Goal: Task Accomplishment & Management: Use online tool/utility

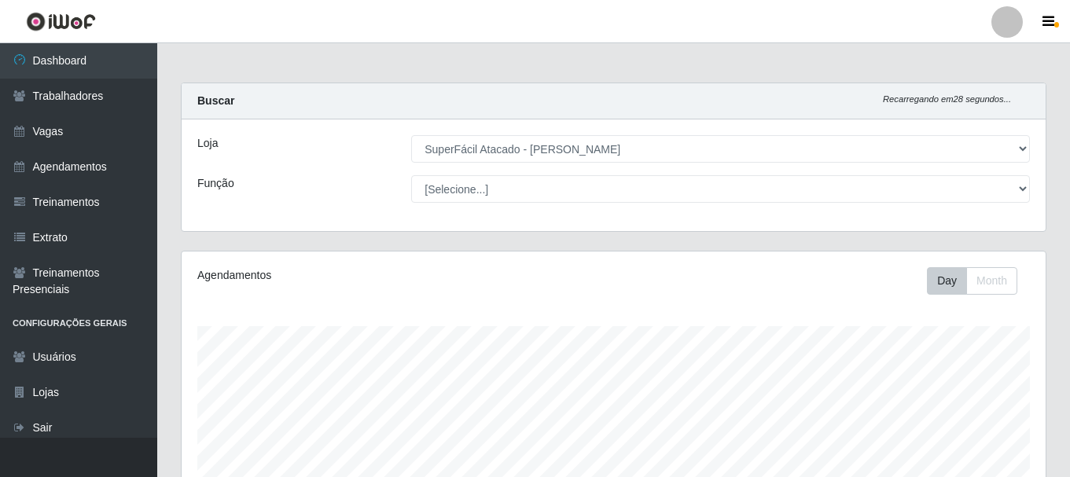
select select "399"
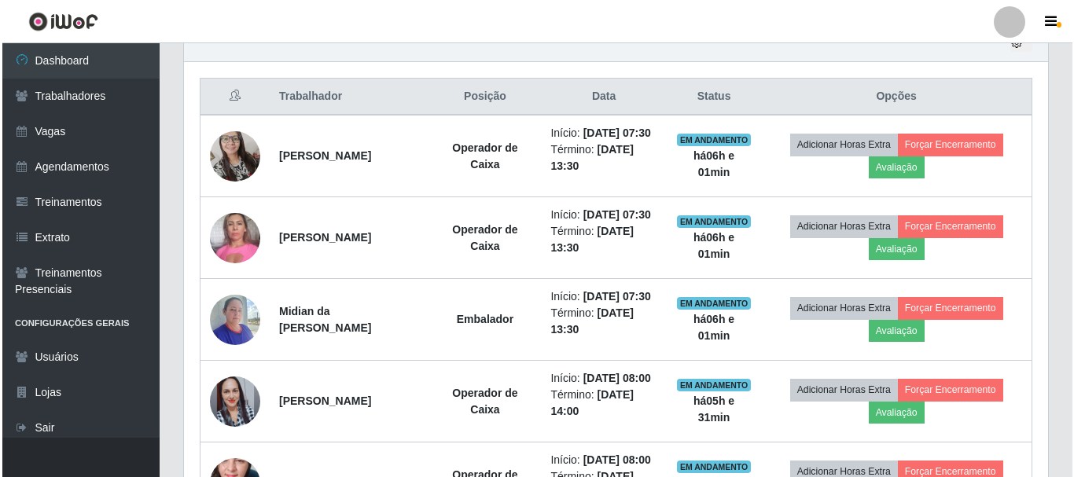
scroll to position [601, 0]
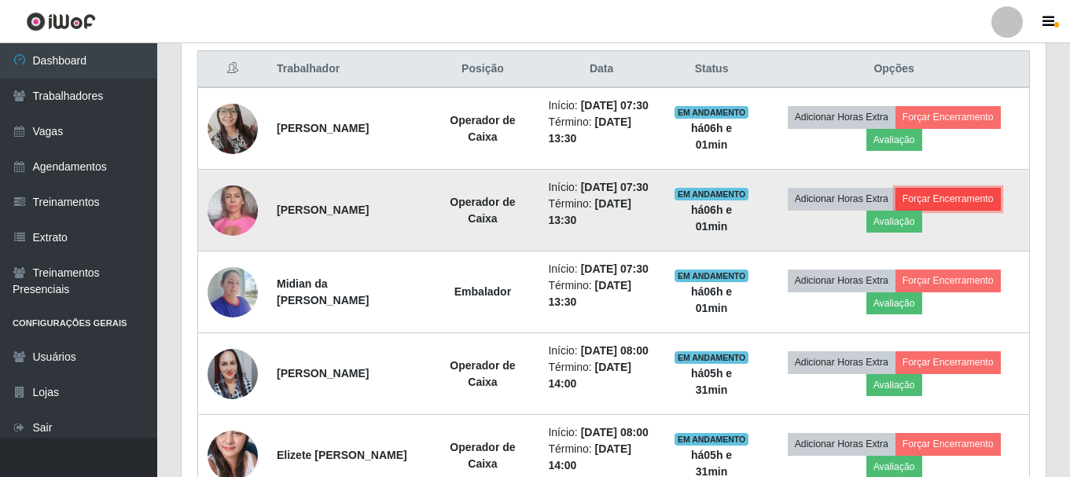
click at [931, 210] on button "Forçar Encerramento" at bounding box center [947, 199] width 105 height 22
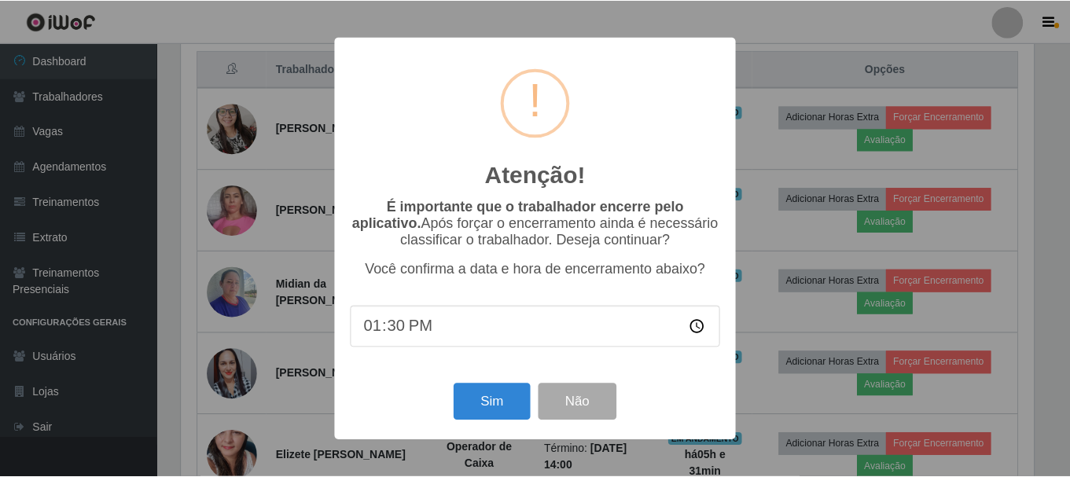
scroll to position [326, 856]
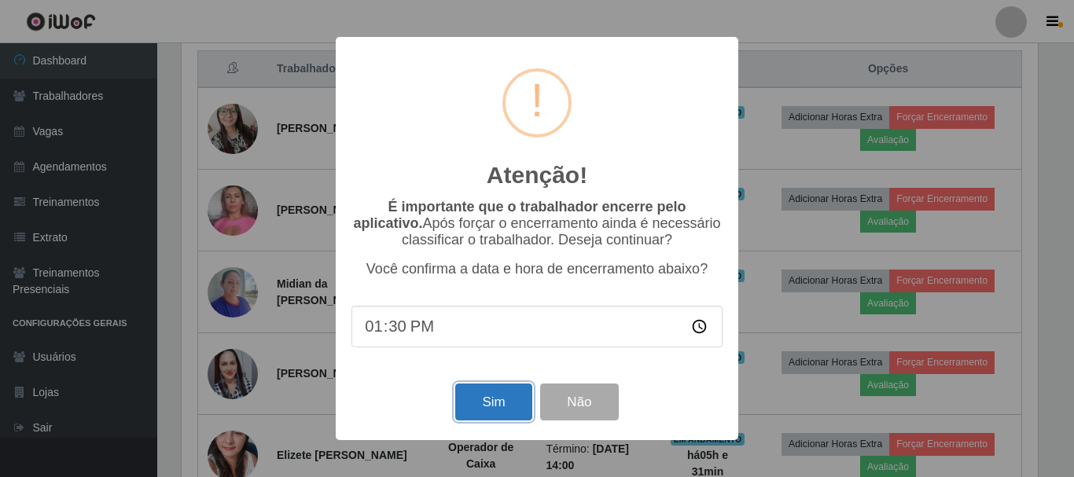
click at [492, 421] on button "Sim" at bounding box center [493, 402] width 76 height 37
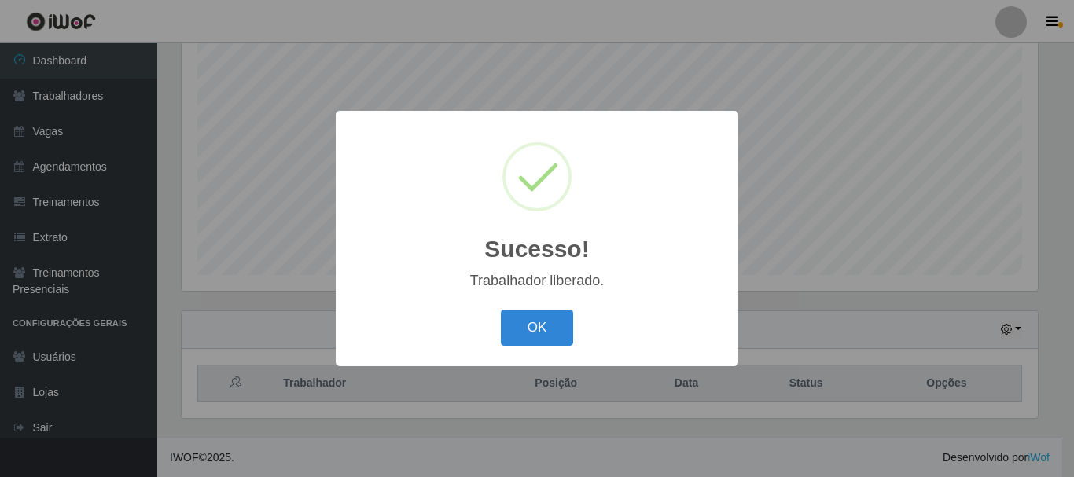
click at [509, 333] on button "OK" at bounding box center [537, 328] width 73 height 37
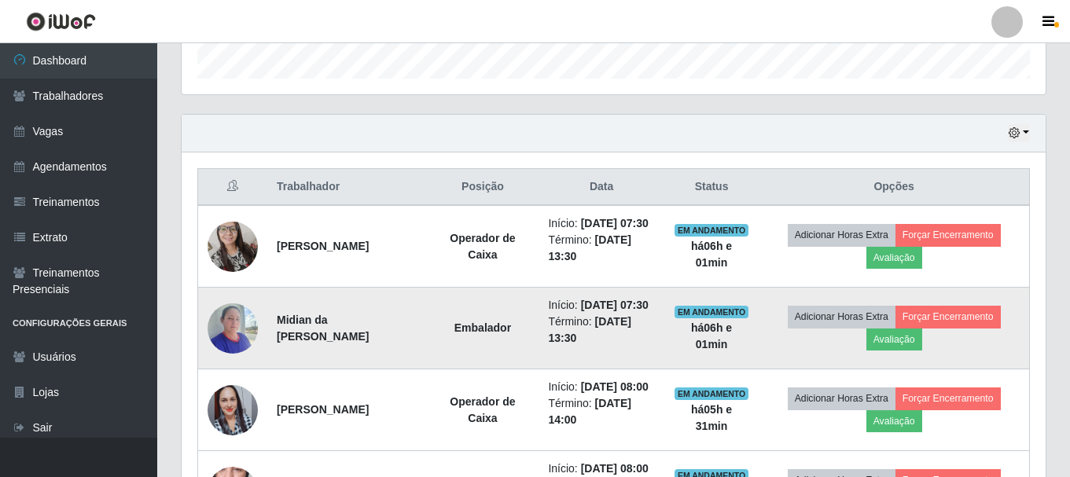
scroll to position [523, 0]
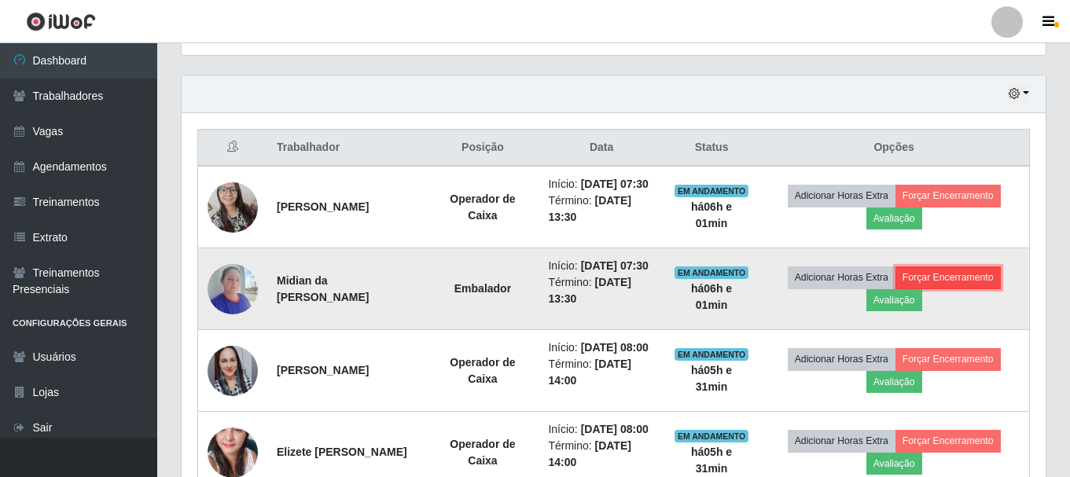
click at [952, 289] on button "Forçar Encerramento" at bounding box center [947, 278] width 105 height 22
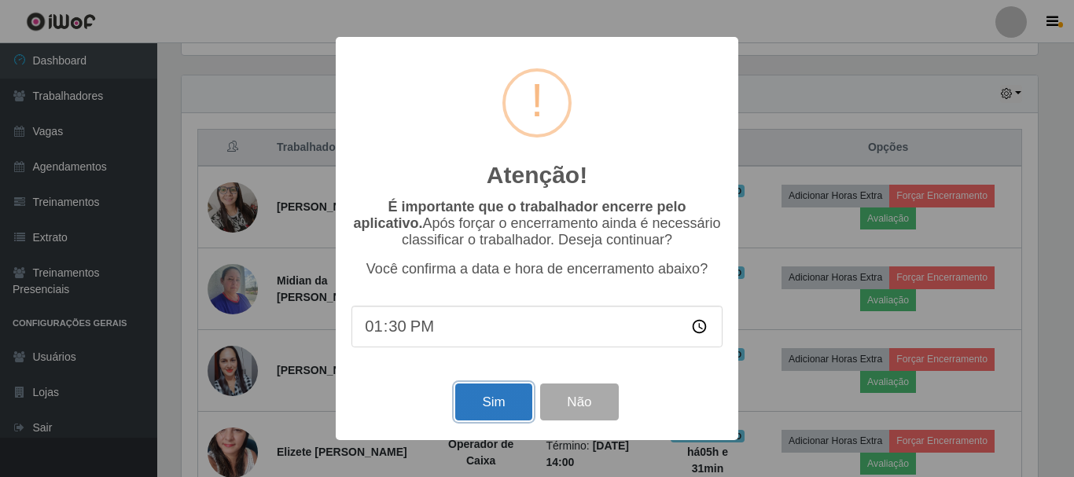
click at [482, 406] on button "Sim" at bounding box center [493, 402] width 76 height 37
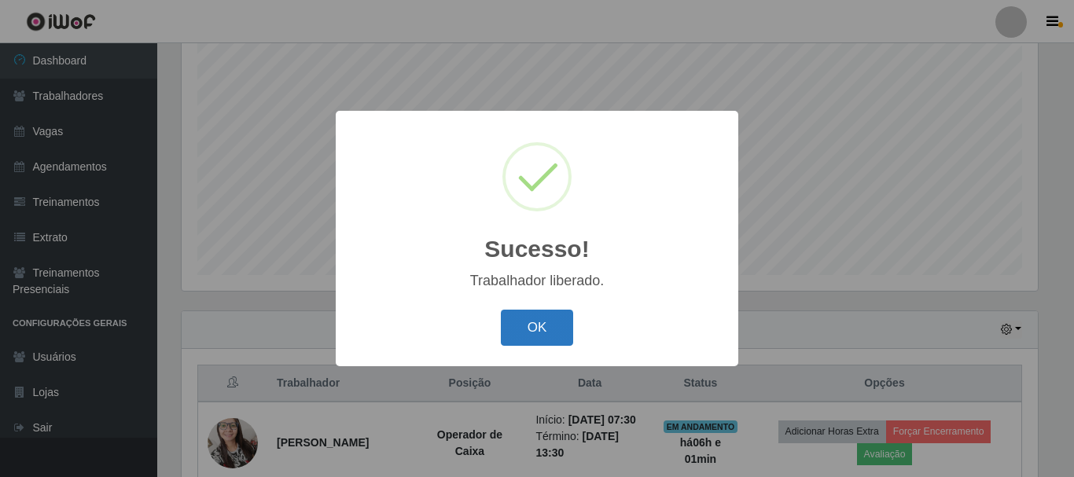
click at [553, 327] on button "OK" at bounding box center [537, 328] width 73 height 37
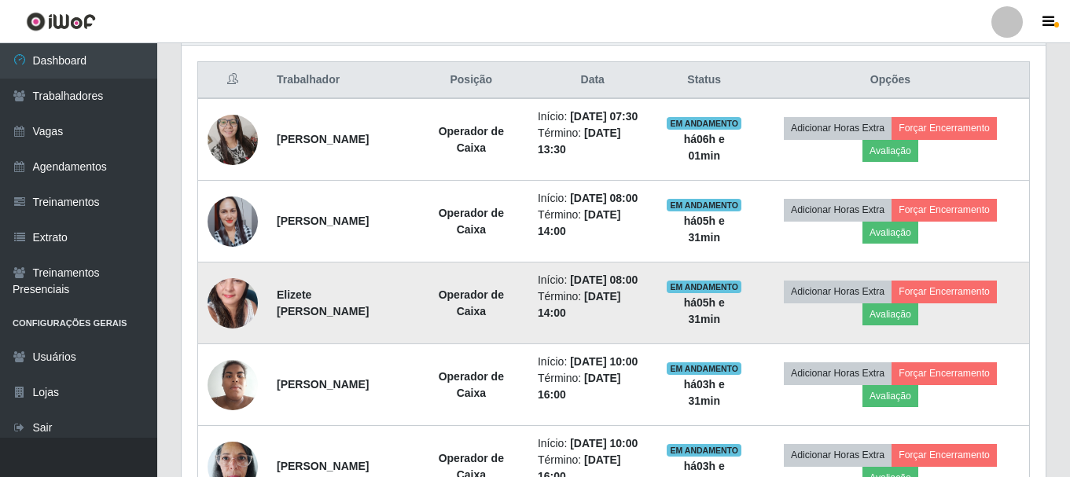
scroll to position [601, 0]
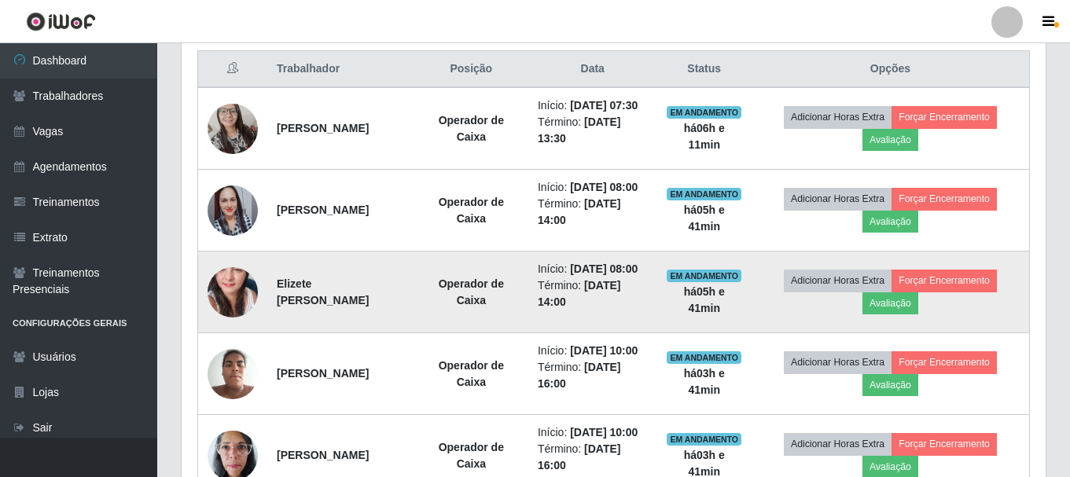
click at [256, 334] on img at bounding box center [233, 292] width 50 height 106
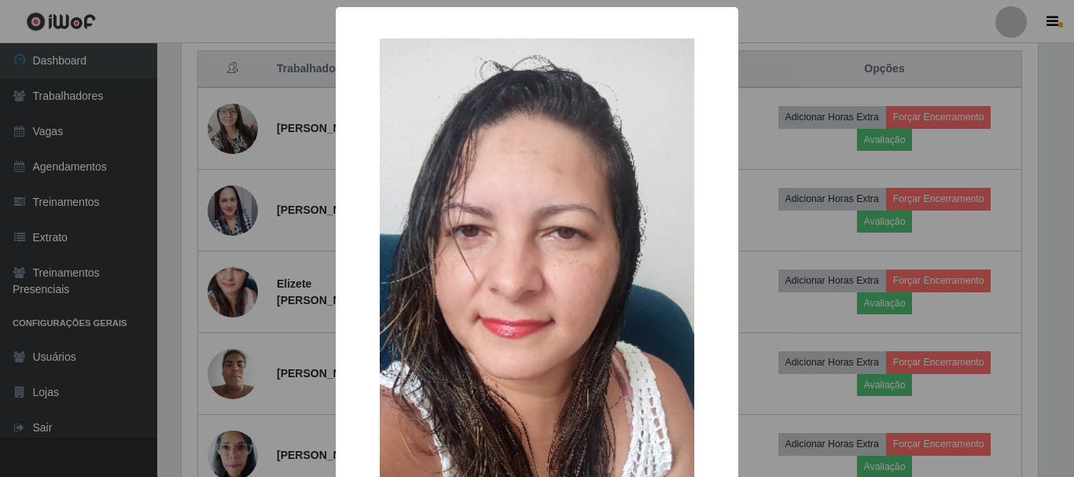
click at [312, 283] on div "× OK Cancel" at bounding box center [537, 238] width 1074 height 477
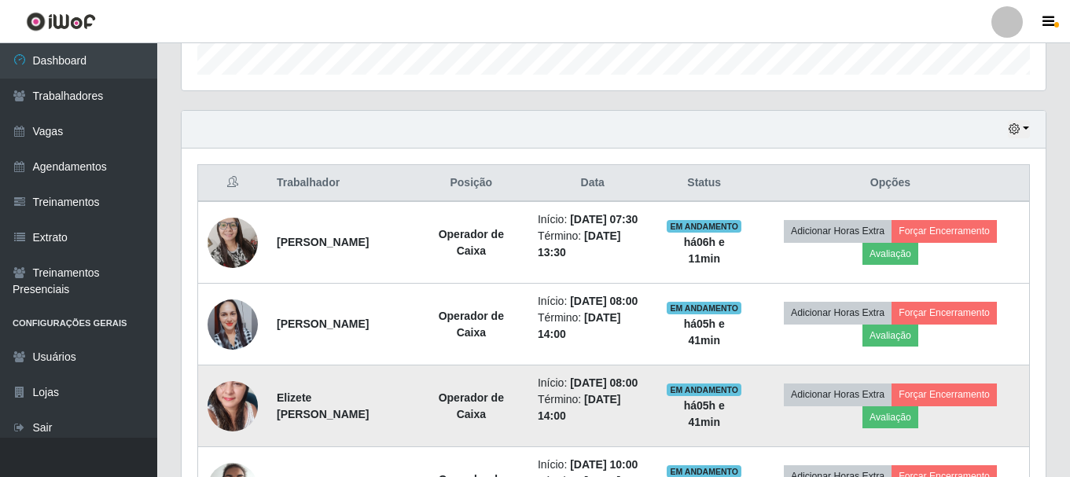
scroll to position [444, 0]
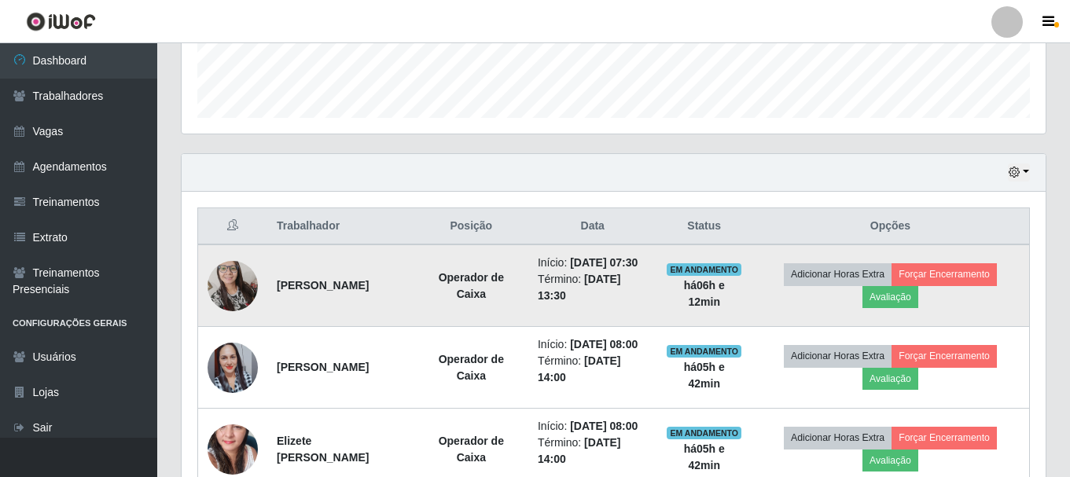
click at [220, 300] on img at bounding box center [233, 286] width 50 height 68
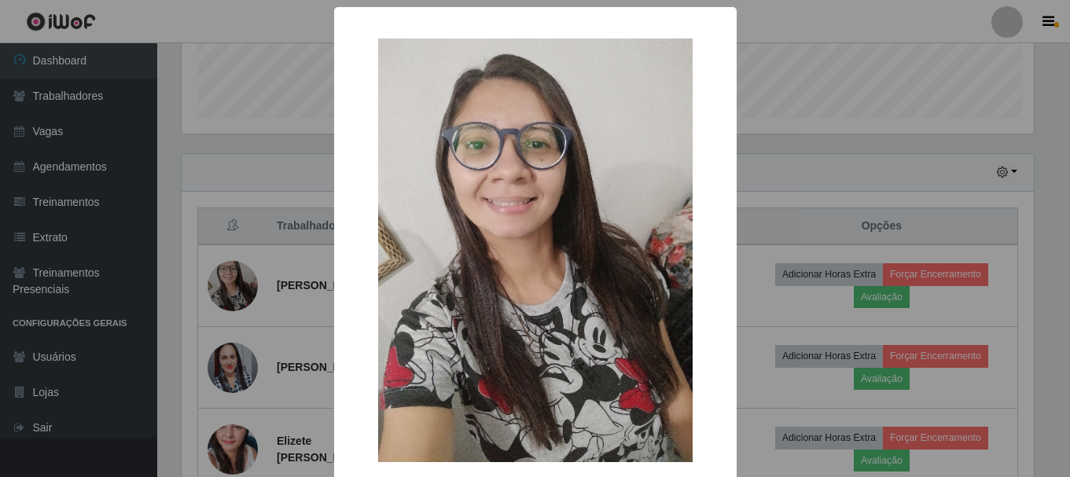
scroll to position [326, 856]
click at [251, 321] on div "× OK Cancel" at bounding box center [537, 238] width 1074 height 477
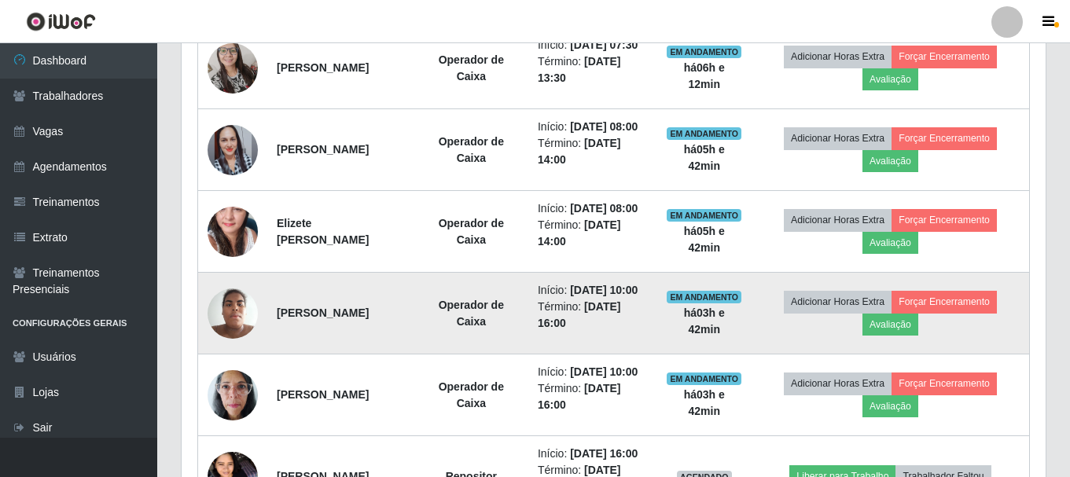
scroll to position [680, 0]
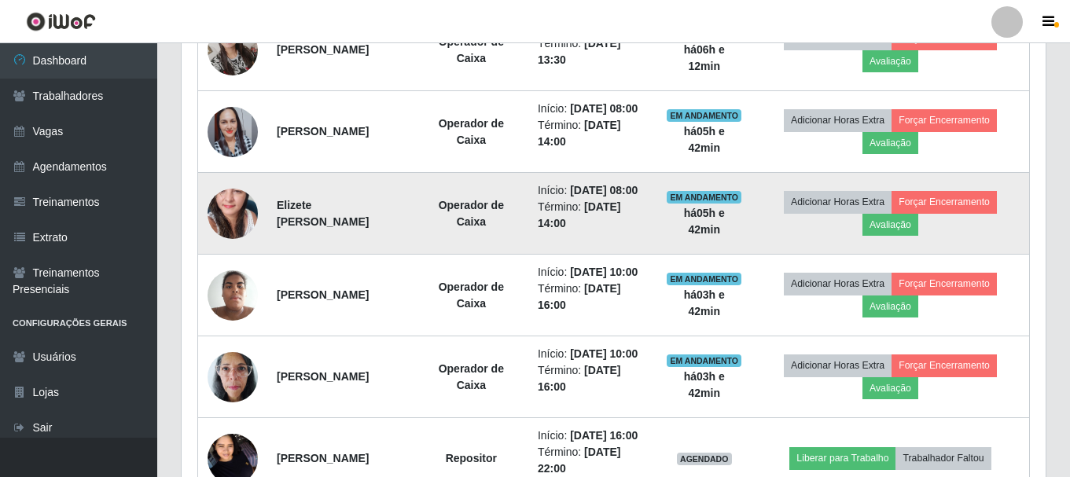
click at [224, 258] on img at bounding box center [233, 213] width 50 height 106
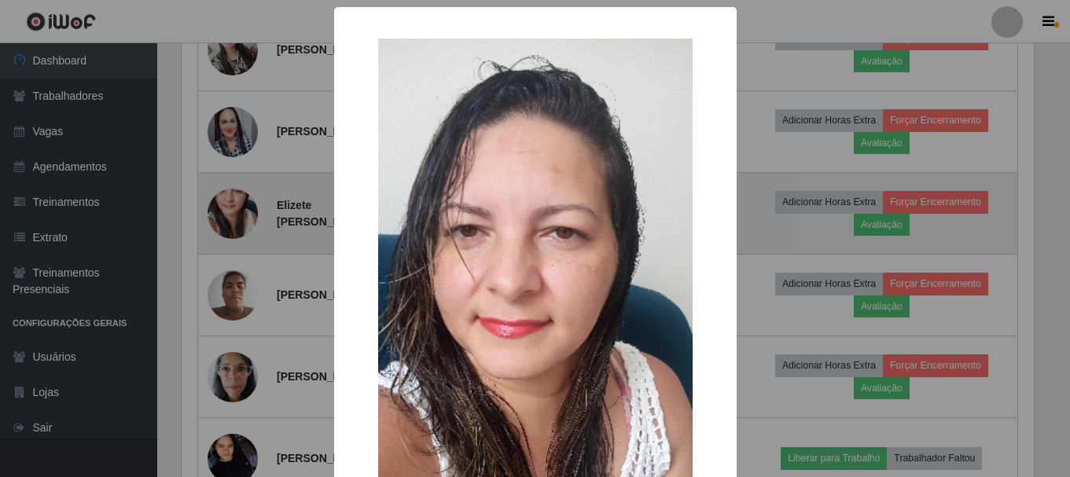
scroll to position [326, 856]
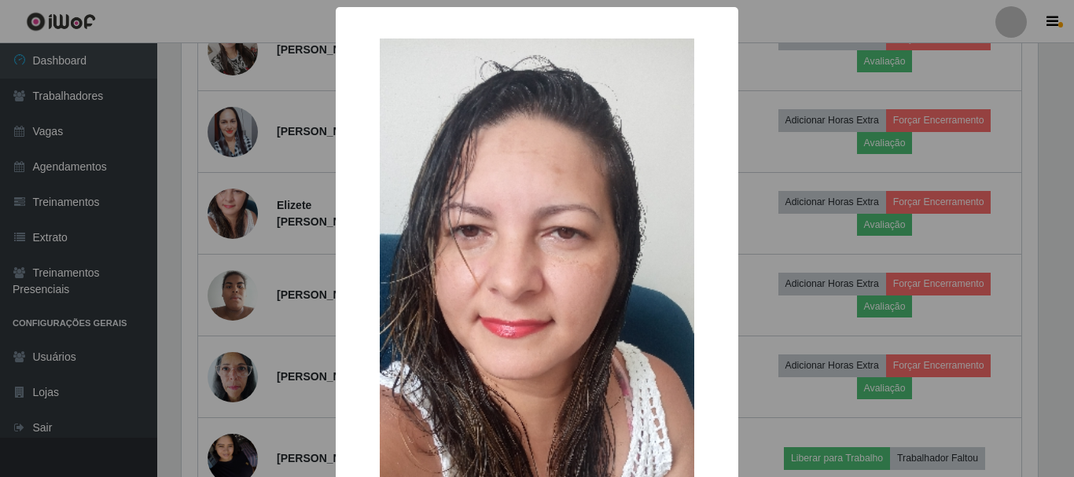
click at [261, 239] on div "× OK Cancel" at bounding box center [537, 238] width 1074 height 477
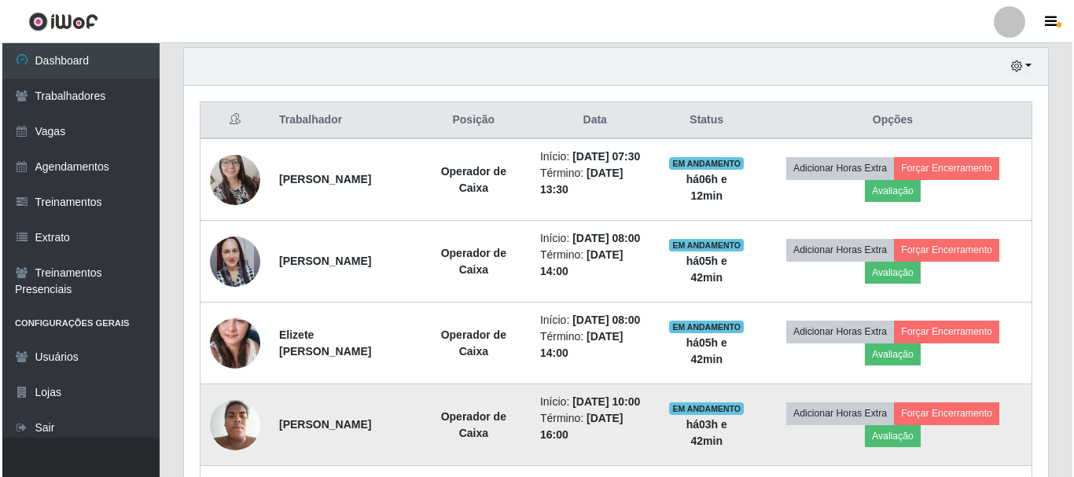
scroll to position [523, 0]
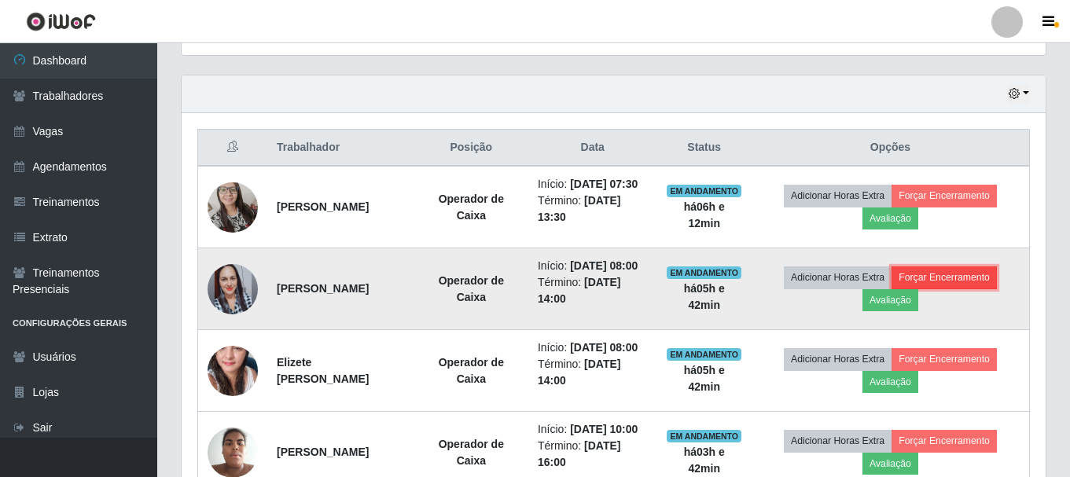
click at [969, 289] on button "Forçar Encerramento" at bounding box center [943, 278] width 105 height 22
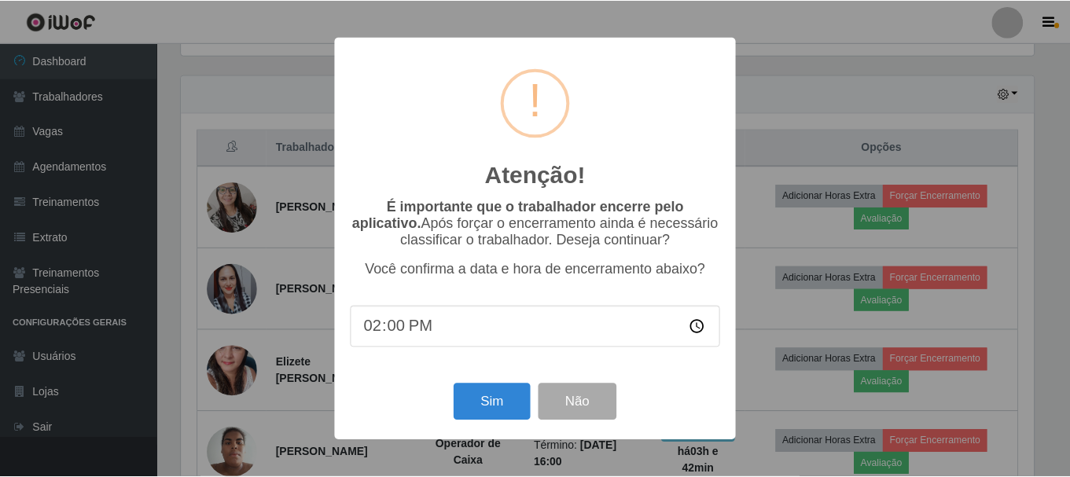
scroll to position [326, 856]
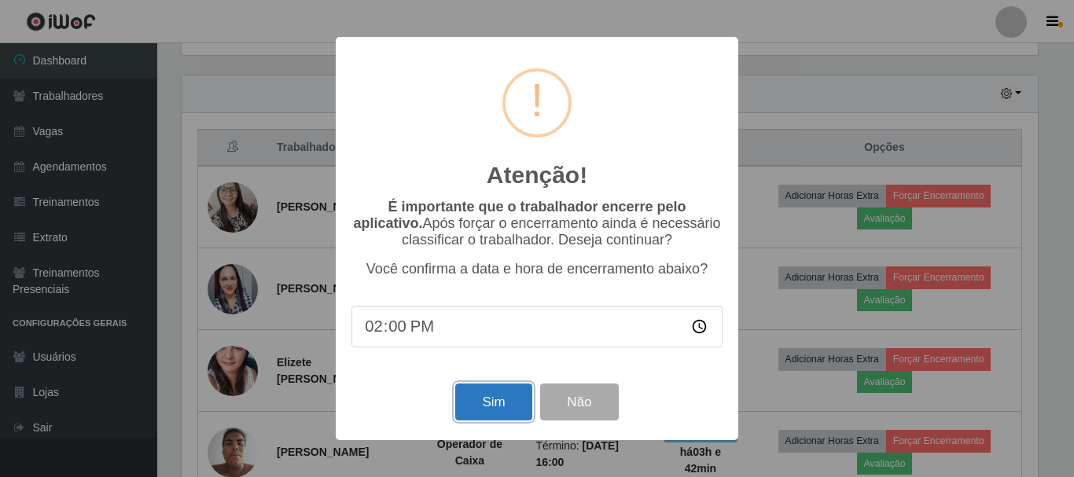
click at [476, 420] on button "Sim" at bounding box center [493, 402] width 76 height 37
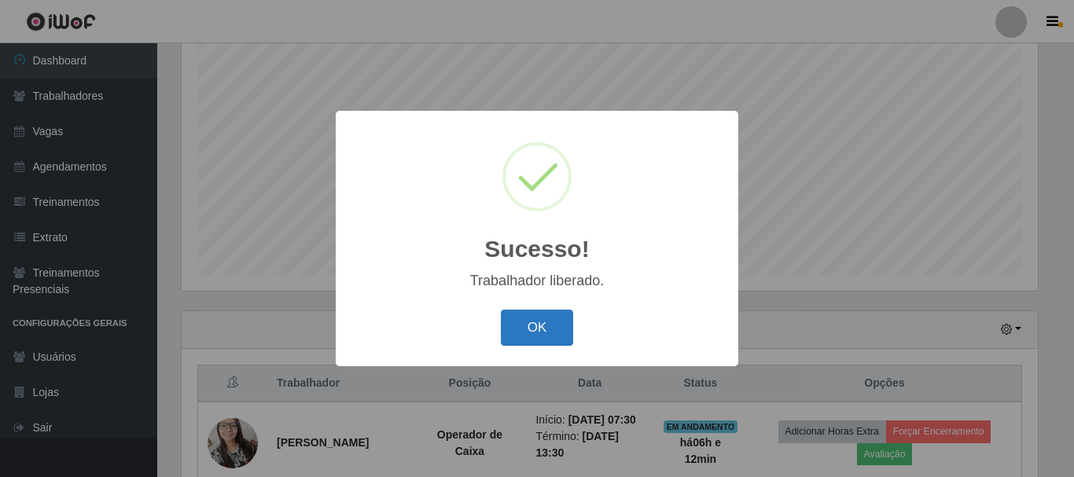
click at [521, 330] on button "OK" at bounding box center [537, 328] width 73 height 37
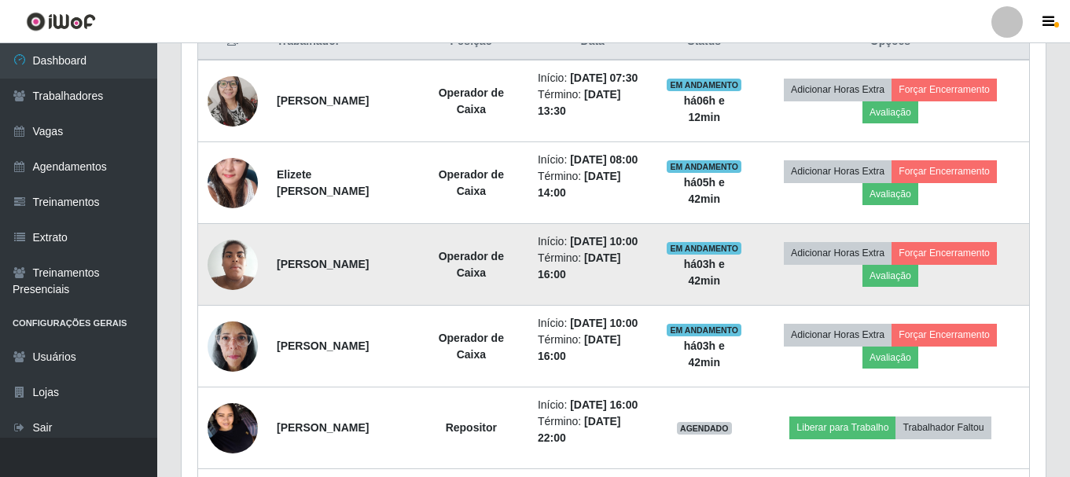
scroll to position [550, 0]
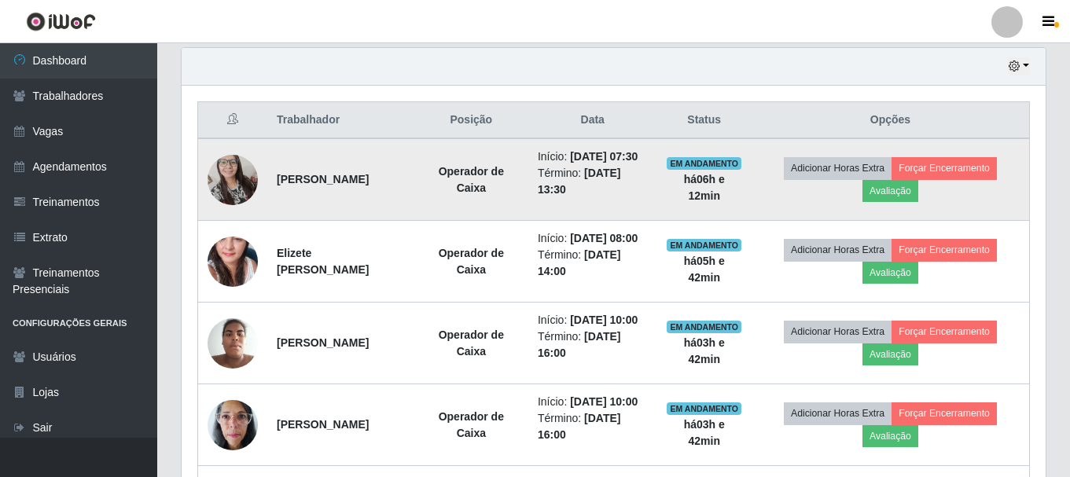
click at [233, 203] on img at bounding box center [233, 179] width 50 height 68
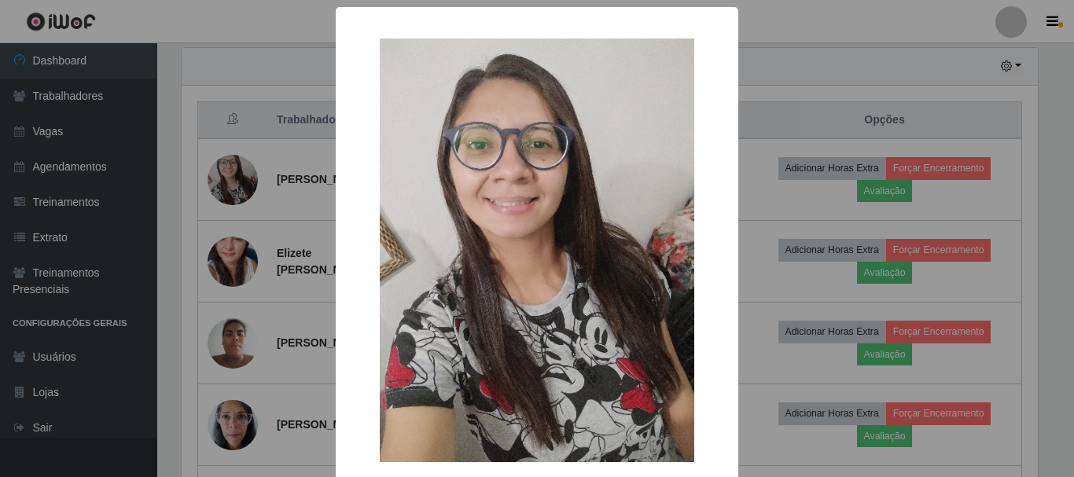
click at [708, 42] on div "×" at bounding box center [536, 250] width 371 height 455
click at [941, 180] on div "× OK Cancel" at bounding box center [537, 238] width 1074 height 477
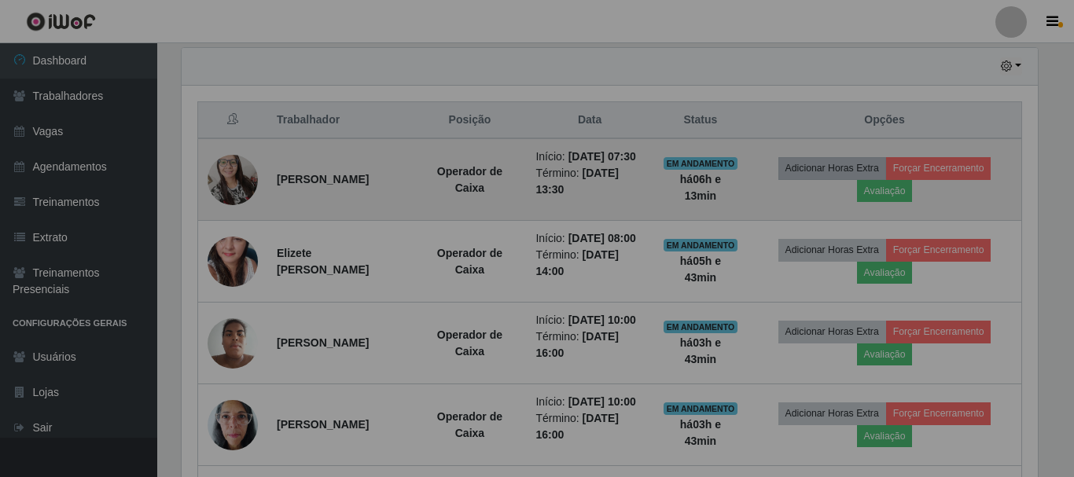
scroll to position [326, 864]
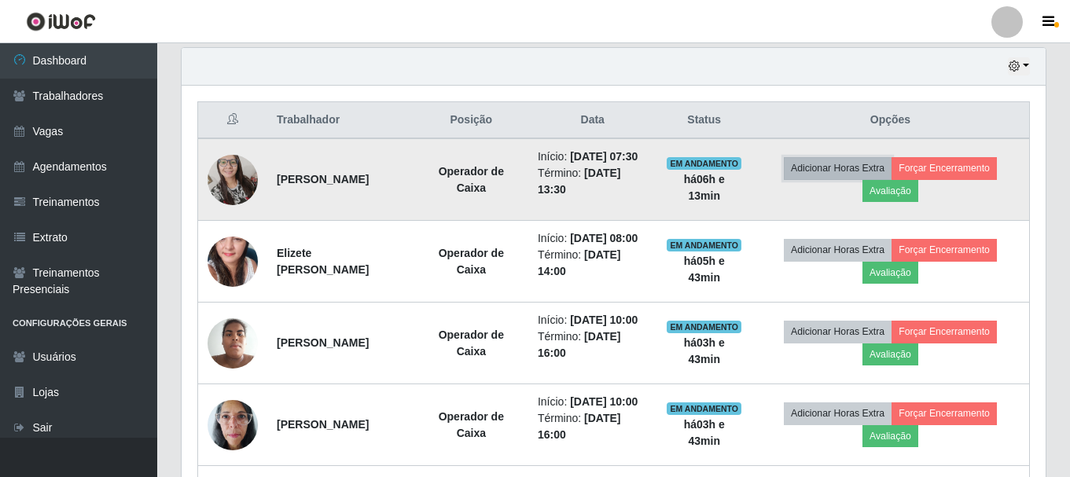
click at [891, 172] on button "Adicionar Horas Extra" at bounding box center [838, 168] width 108 height 22
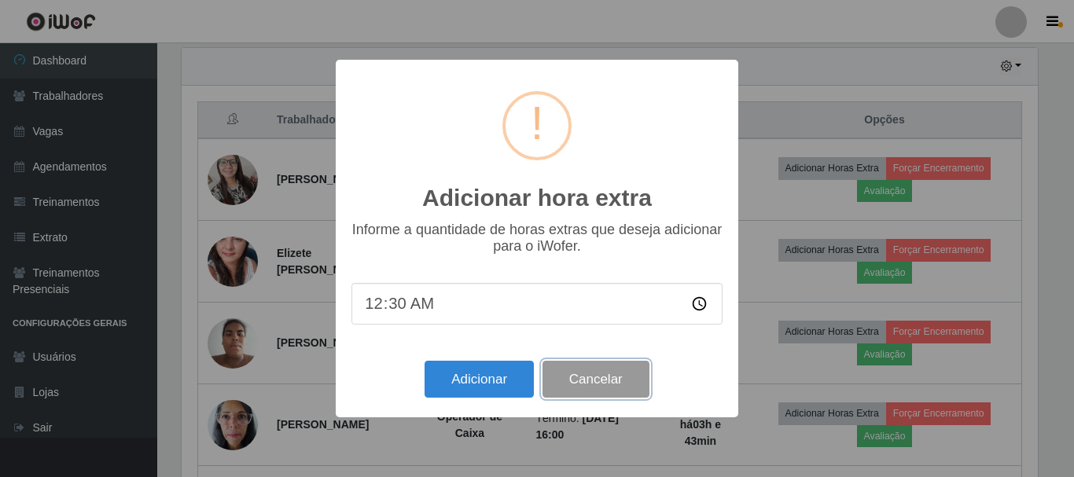
click at [617, 384] on button "Cancelar" at bounding box center [595, 379] width 107 height 37
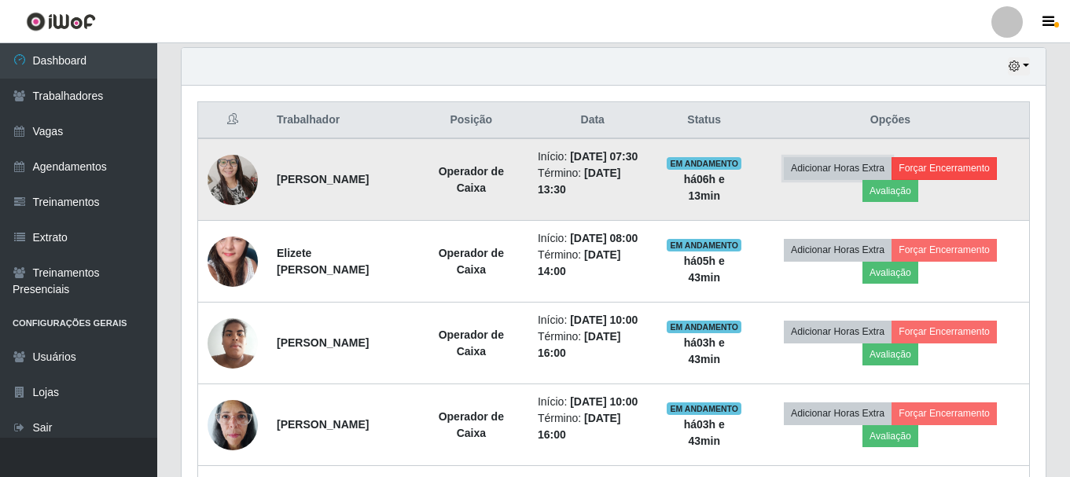
scroll to position [0, 0]
click at [950, 167] on button "Forçar Encerramento" at bounding box center [943, 168] width 105 height 22
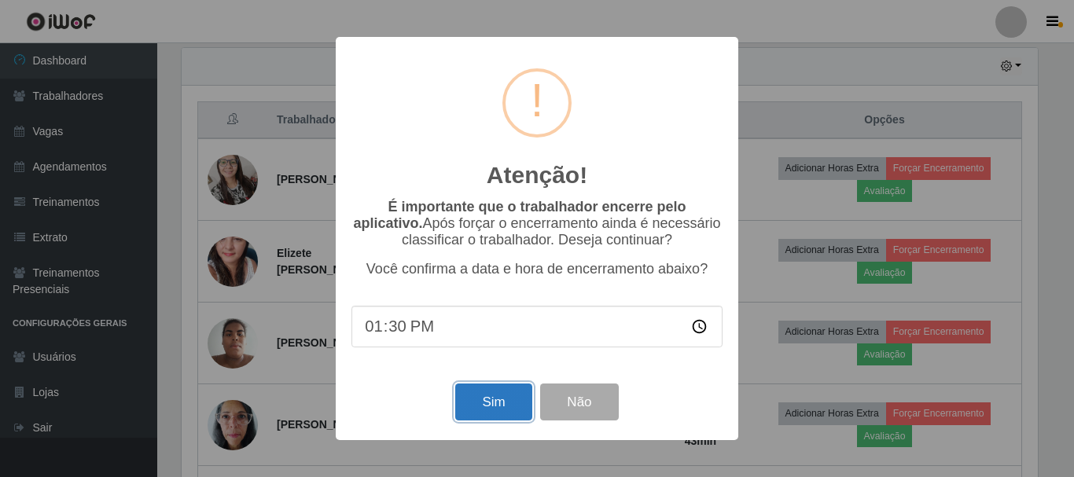
drag, startPoint x: 480, startPoint y: 410, endPoint x: 486, endPoint y: 402, distance: 10.2
click at [482, 408] on button "Sim" at bounding box center [493, 402] width 76 height 37
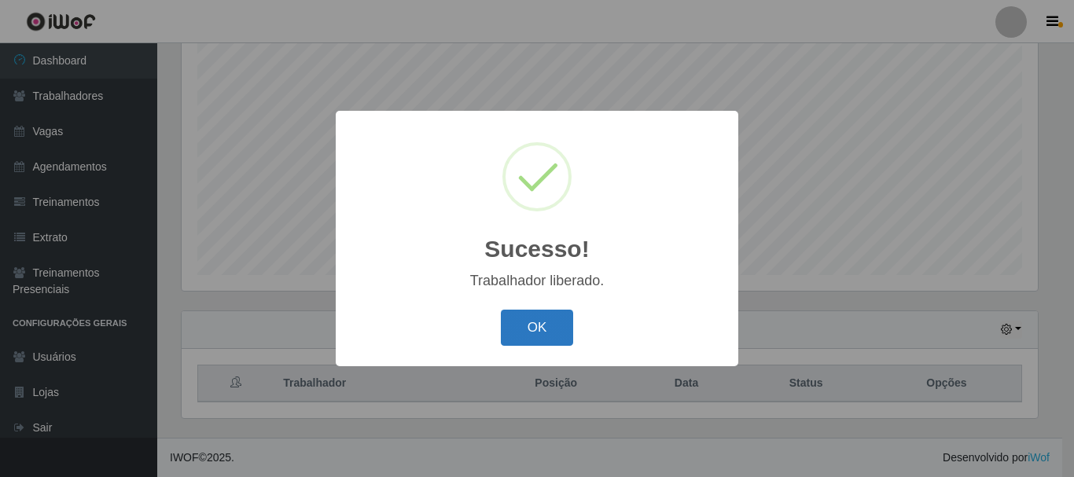
click at [526, 320] on button "OK" at bounding box center [537, 328] width 73 height 37
